Goal: Task Accomplishment & Management: Manage account settings

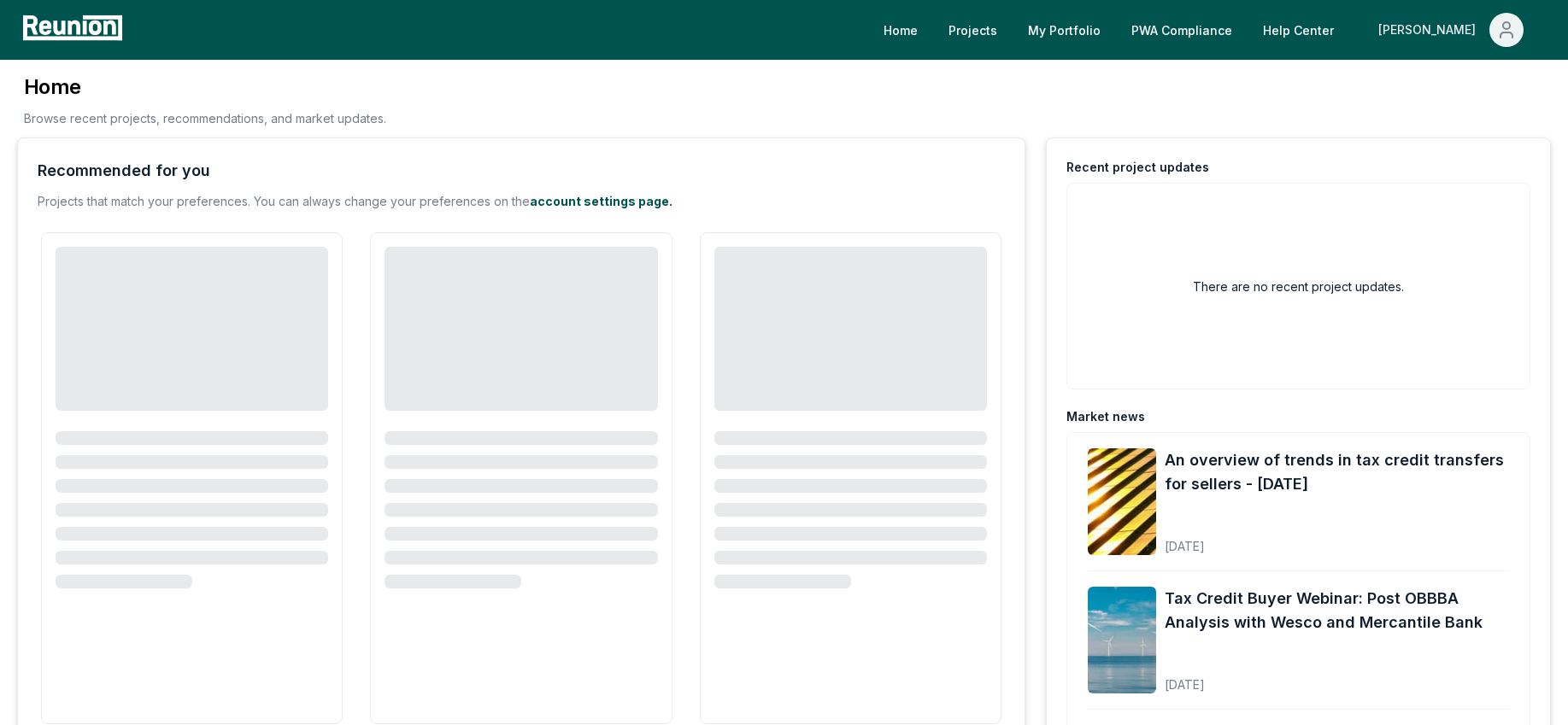
click at [1459, 27] on div "[PERSON_NAME]" at bounding box center [1430, 30] width 104 height 35
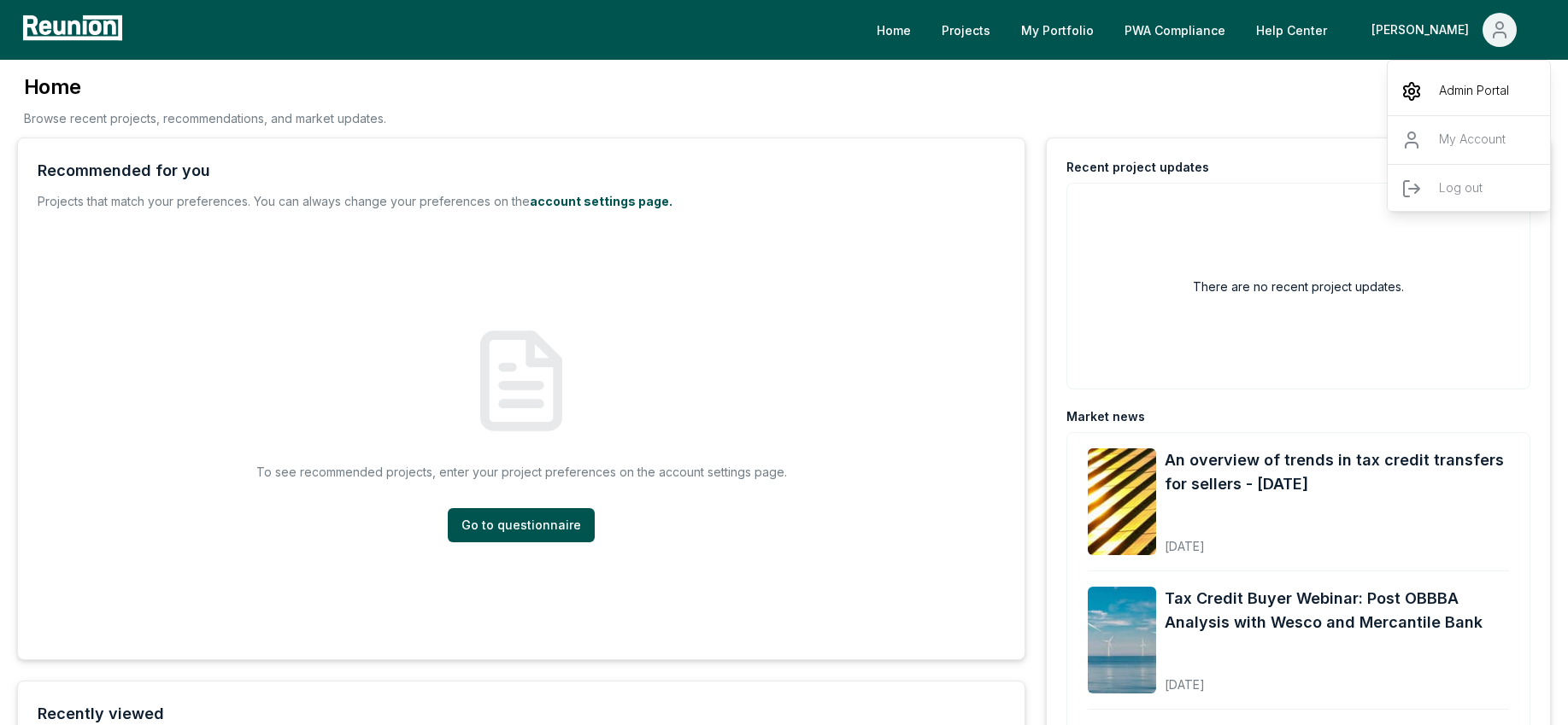
click at [1435, 94] on div "Admin Portal" at bounding box center [1470, 91] width 164 height 48
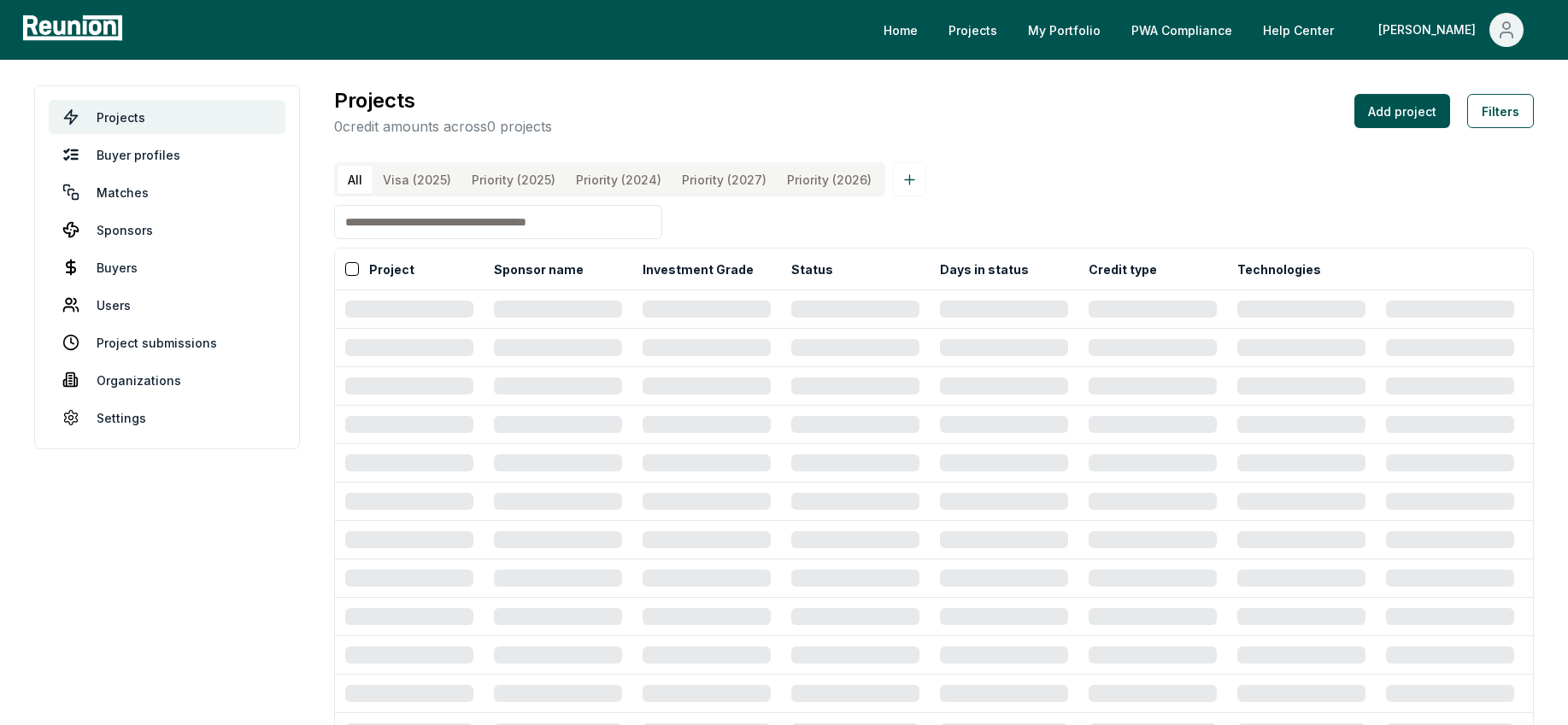
click at [501, 176] on \(2025\) "Priority (2025)" at bounding box center [514, 179] width 104 height 28
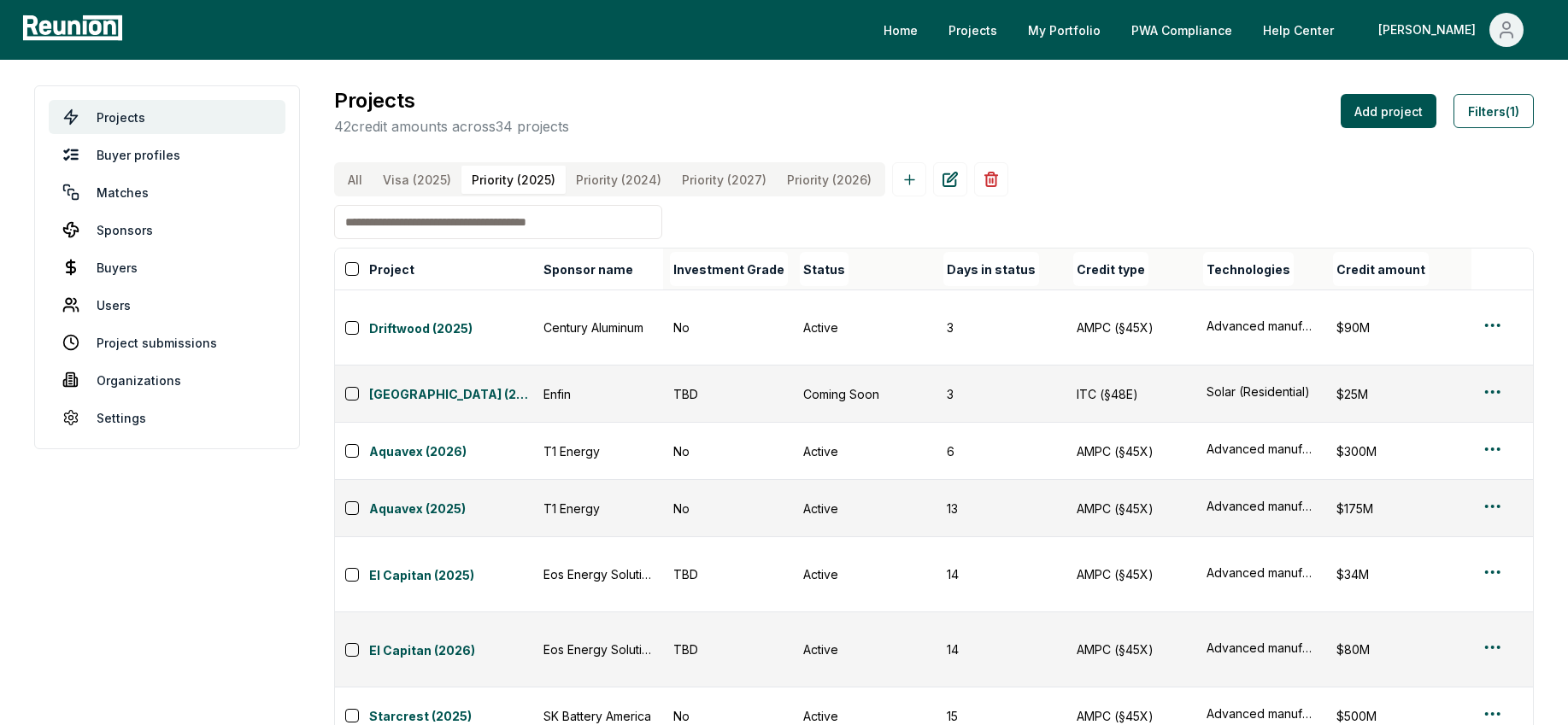
click at [355, 276] on button "button" at bounding box center [352, 269] width 13 height 13
click at [629, 178] on \(2024\) "Priority (2024)" at bounding box center [619, 179] width 106 height 28
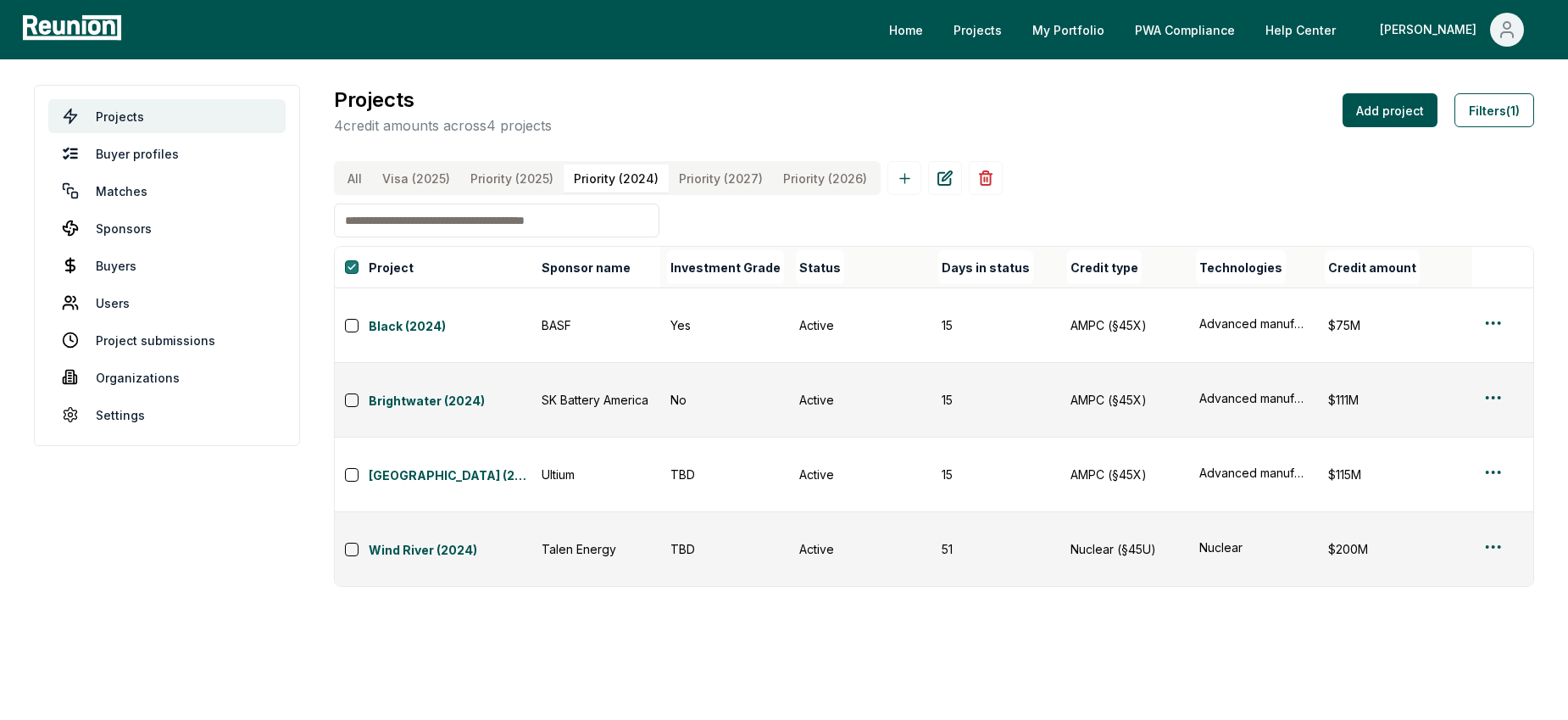
click at [353, 274] on button "button" at bounding box center [352, 267] width 13 height 13
click at [498, 183] on \(2025\) "Priority (2025)" at bounding box center [512, 178] width 103 height 28
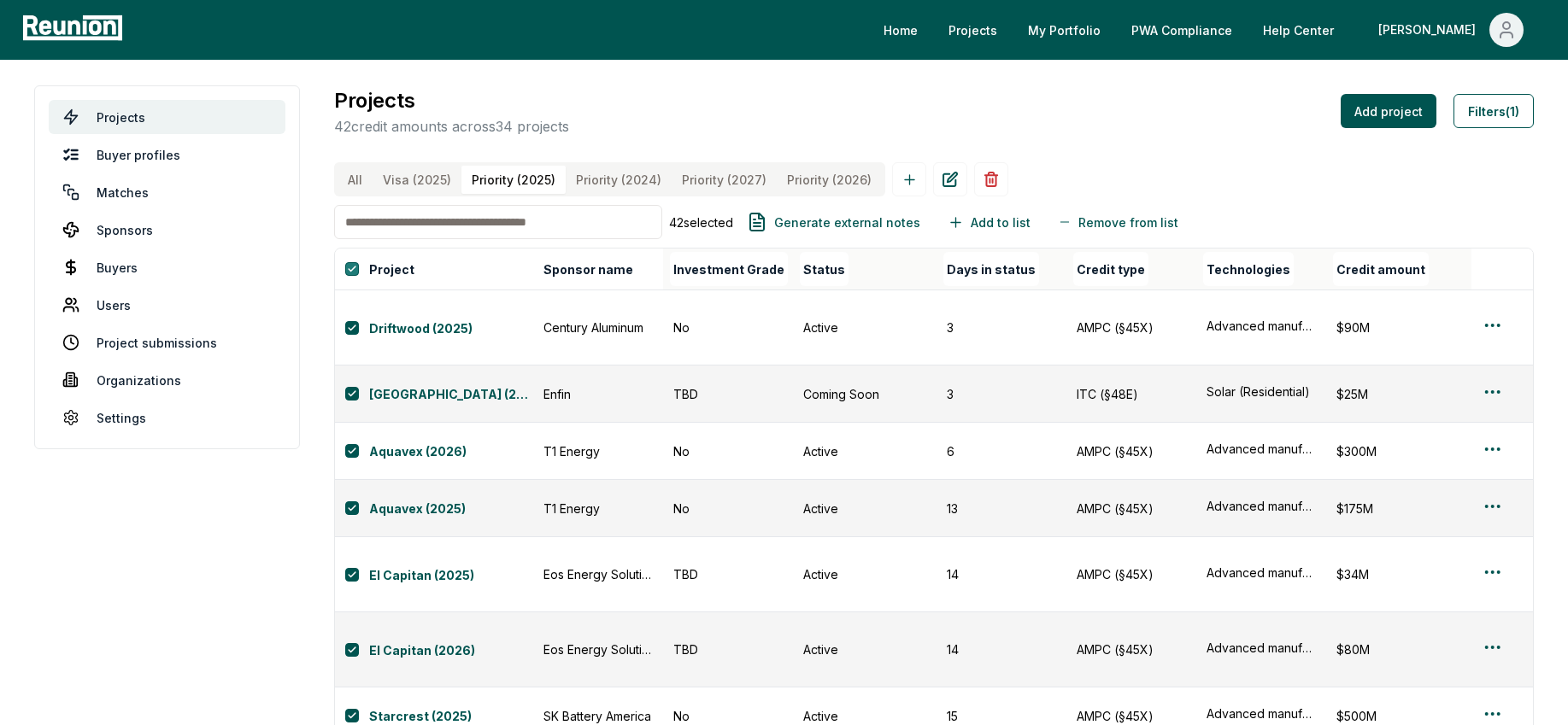
click at [348, 276] on button "button" at bounding box center [352, 269] width 13 height 13
